Goal: Information Seeking & Learning: Learn about a topic

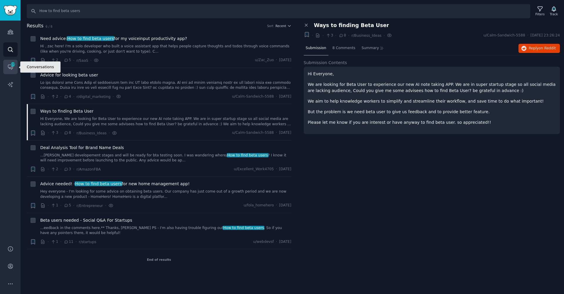
click at [10, 62] on icon "Sidebar" at bounding box center [12, 64] width 5 height 5
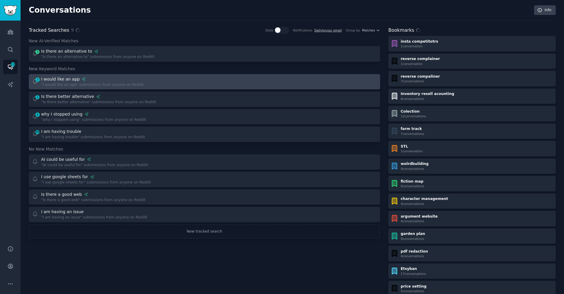
click at [92, 81] on div "I would like an app" at bounding box center [92, 79] width 103 height 6
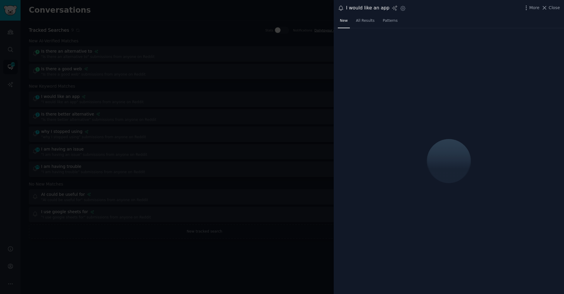
click at [193, 83] on div at bounding box center [282, 147] width 564 height 294
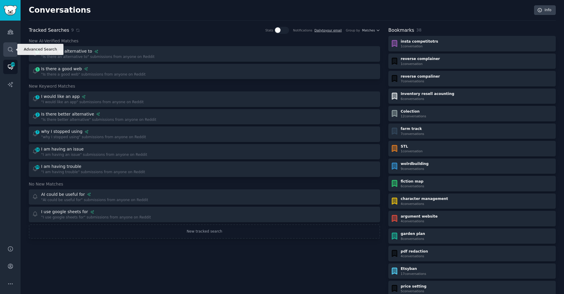
click at [11, 47] on icon "Sidebar" at bounding box center [10, 49] width 6 height 6
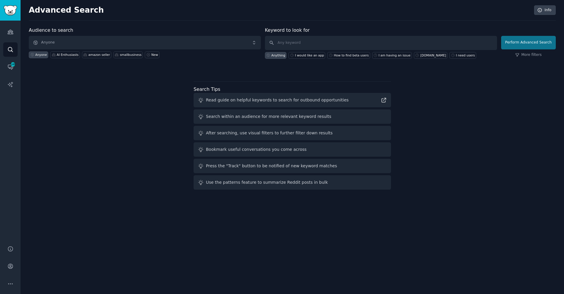
click at [543, 45] on button "Perform Advanced Search" at bounding box center [528, 43] width 55 height 14
click at [9, 81] on icon "Sidebar" at bounding box center [10, 84] width 6 height 6
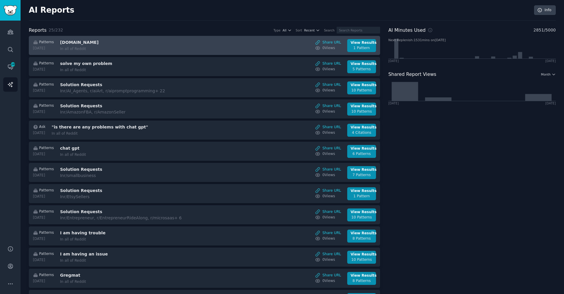
click at [119, 47] on div "In all of Reddit" at bounding box center [109, 48] width 99 height 5
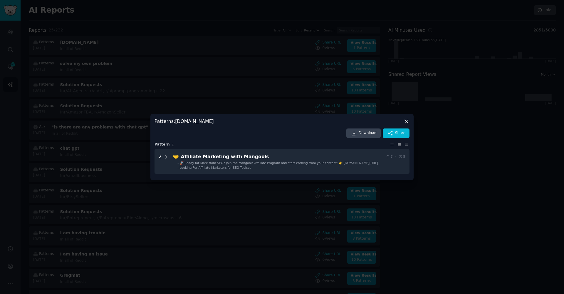
click at [406, 118] on icon at bounding box center [407, 121] width 6 height 6
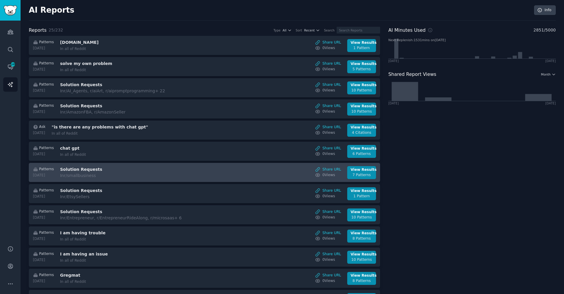
click at [203, 176] on div "Patterns [DATE] Solution Requests In r/smallbusiness Share URL 0 View s View Re…" at bounding box center [204, 172] width 345 height 13
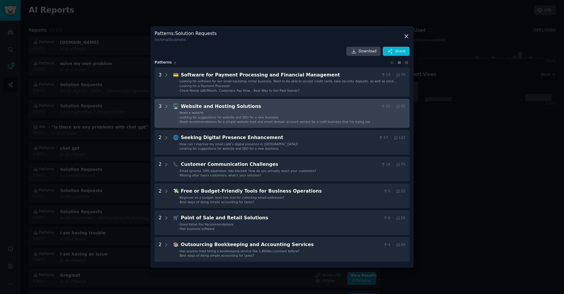
click at [225, 117] on span "Looking for suggestions for website and SEO for a new business" at bounding box center [229, 118] width 99 height 4
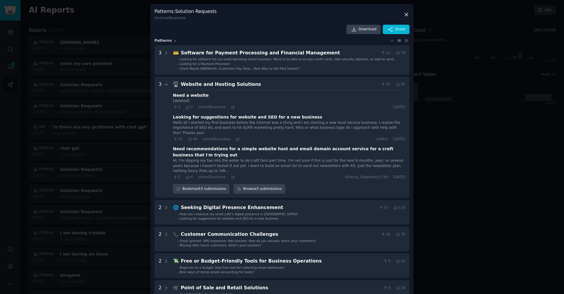
scroll to position [40, 0]
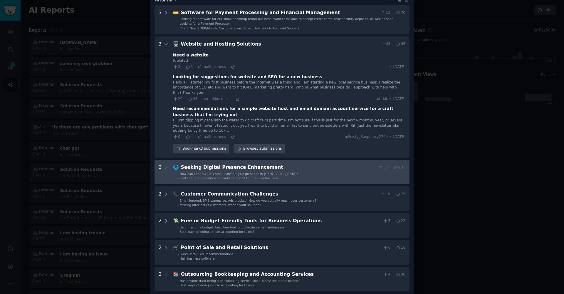
click at [189, 172] on span "How can I improve my small café’s digital presence in [GEOGRAPHIC_DATA]?" at bounding box center [239, 174] width 118 height 4
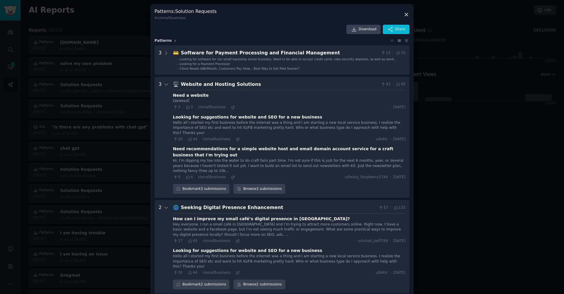
scroll to position [0, 0]
click at [244, 184] on link "Browse 3 submissions" at bounding box center [259, 189] width 51 height 10
